Goal: Task Accomplishment & Management: Use online tool/utility

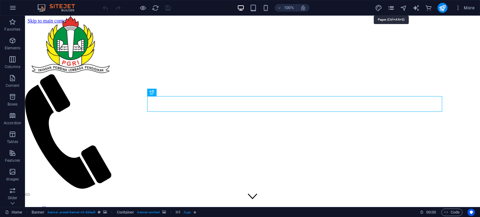
click at [391, 8] on icon "pages" at bounding box center [390, 7] width 7 height 7
click at [392, 7] on icon "pages" at bounding box center [390, 7] width 7 height 7
click at [157, 9] on icon "reload" at bounding box center [155, 7] width 7 height 7
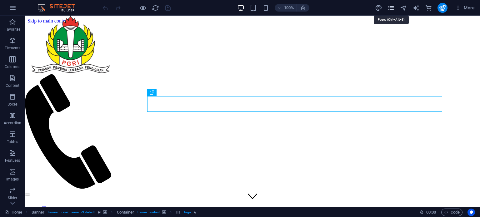
click at [392, 7] on icon "pages" at bounding box center [390, 7] width 7 height 7
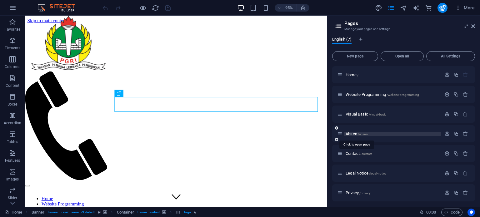
click at [356, 132] on span "Absen /absen" at bounding box center [356, 133] width 22 height 5
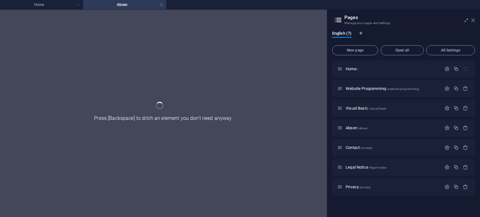
click at [473, 20] on icon at bounding box center [473, 20] width 4 height 5
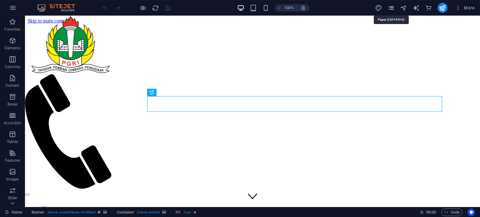
click at [391, 9] on icon "pages" at bounding box center [390, 7] width 7 height 7
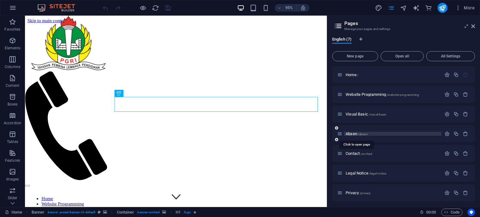
click at [351, 131] on span "Absen /absen" at bounding box center [356, 133] width 22 height 5
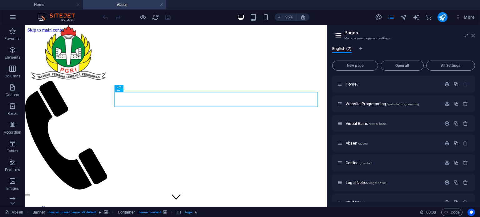
click at [473, 35] on icon at bounding box center [473, 35] width 4 height 5
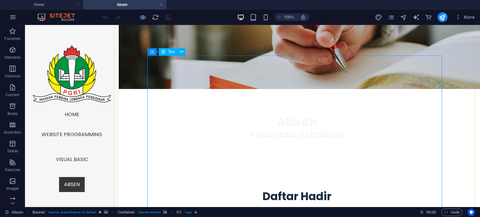
scroll to position [248, 0]
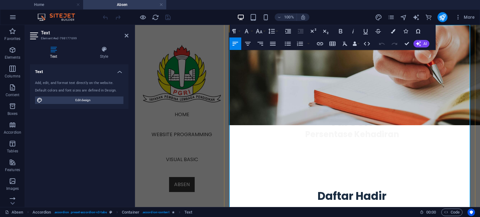
scroll to position [279, 0]
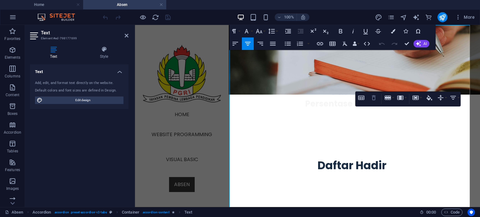
click at [372, 100] on icon "button" at bounding box center [373, 97] width 4 height 5
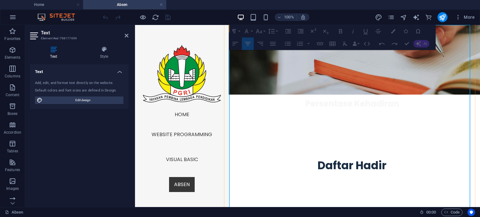
drag, startPoint x: 377, startPoint y: 111, endPoint x: 465, endPoint y: 111, distance: 88.4
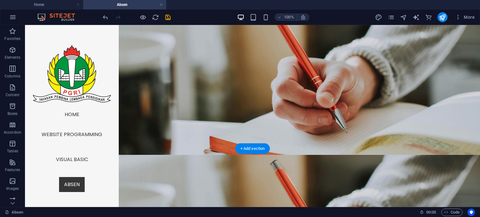
scroll to position [27, 0]
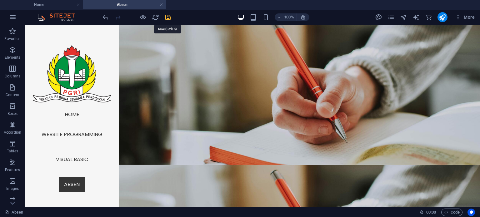
click at [169, 18] on icon "save" at bounding box center [167, 17] width 7 height 7
click at [442, 19] on icon "publish" at bounding box center [441, 17] width 7 height 7
